Goal: Task Accomplishment & Management: Manage account settings

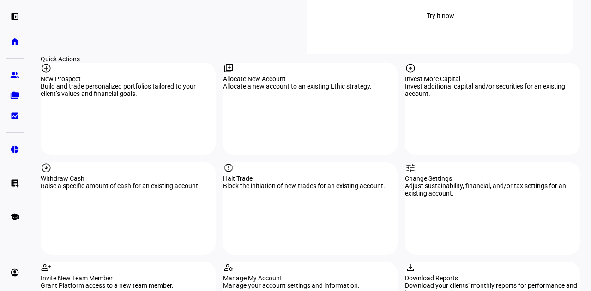
scroll to position [875, 0]
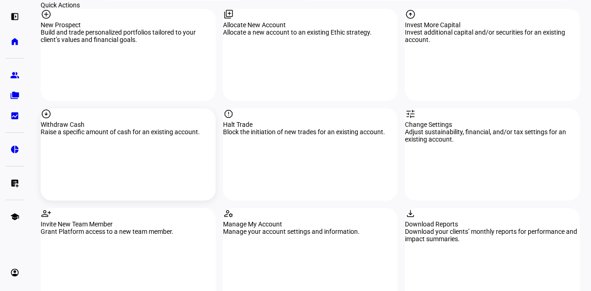
click at [52, 108] on mat-icon "arrow_circle_down" at bounding box center [46, 113] width 11 height 11
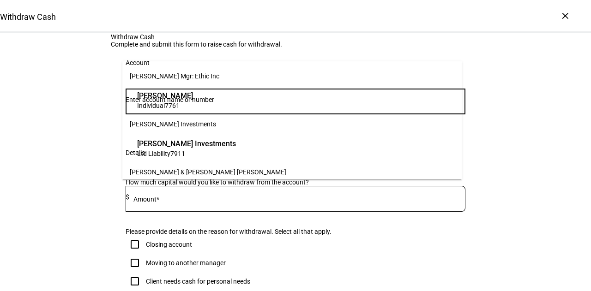
click at [195, 103] on input "Number" at bounding box center [295, 99] width 340 height 7
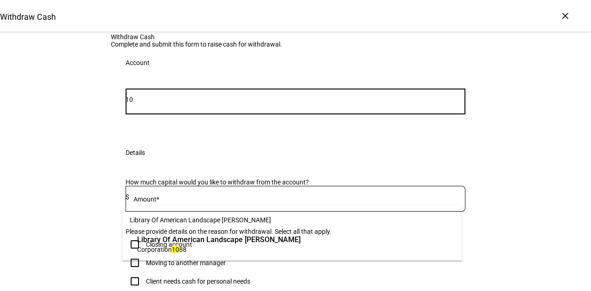
type input "10"
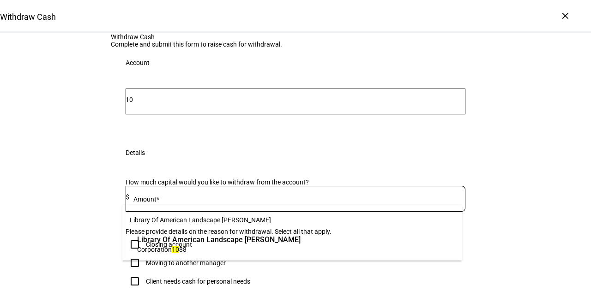
click at [207, 251] on span "Corporation 10 88" at bounding box center [218, 249] width 163 height 9
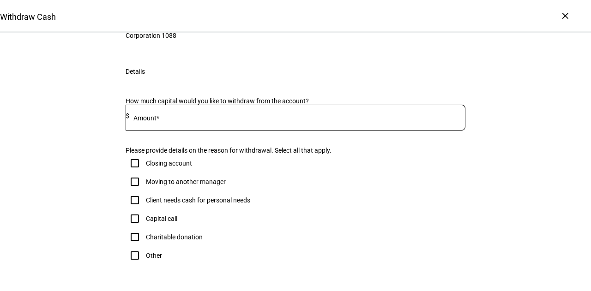
scroll to position [187, 0]
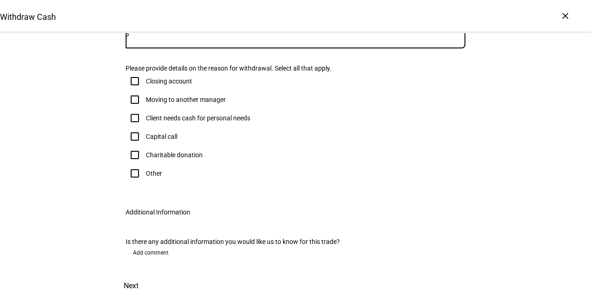
click at [190, 37] on input at bounding box center [297, 33] width 336 height 7
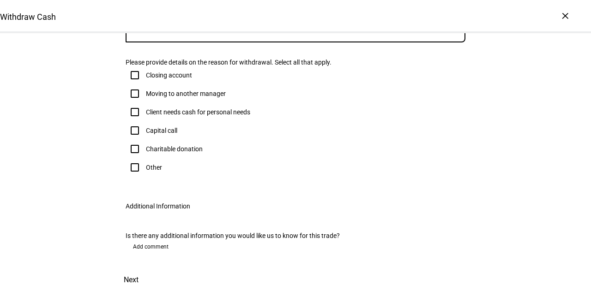
scroll to position [256, 0]
type input "15,000"
click at [133, 121] on input "Client needs cash for personal needs" at bounding box center [134, 112] width 18 height 18
checkbox input "true"
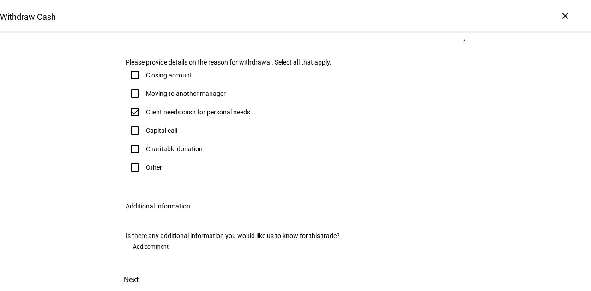
click at [138, 269] on span "Next" at bounding box center [131, 280] width 15 height 22
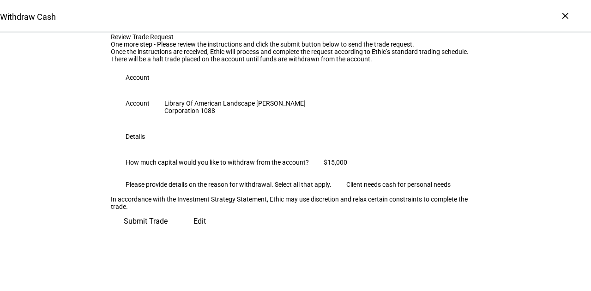
scroll to position [143, 0]
click at [167, 233] on span "Submit Trade" at bounding box center [146, 221] width 44 height 22
